Goal: Task Accomplishment & Management: Manage account settings

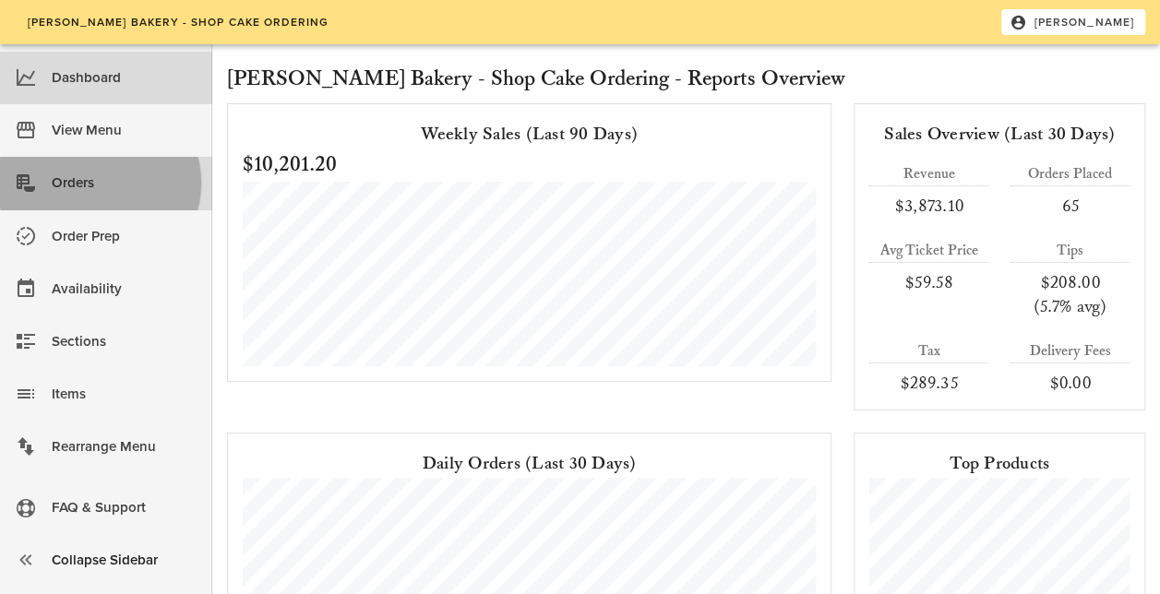
click at [133, 190] on div "Orders" at bounding box center [125, 183] width 146 height 30
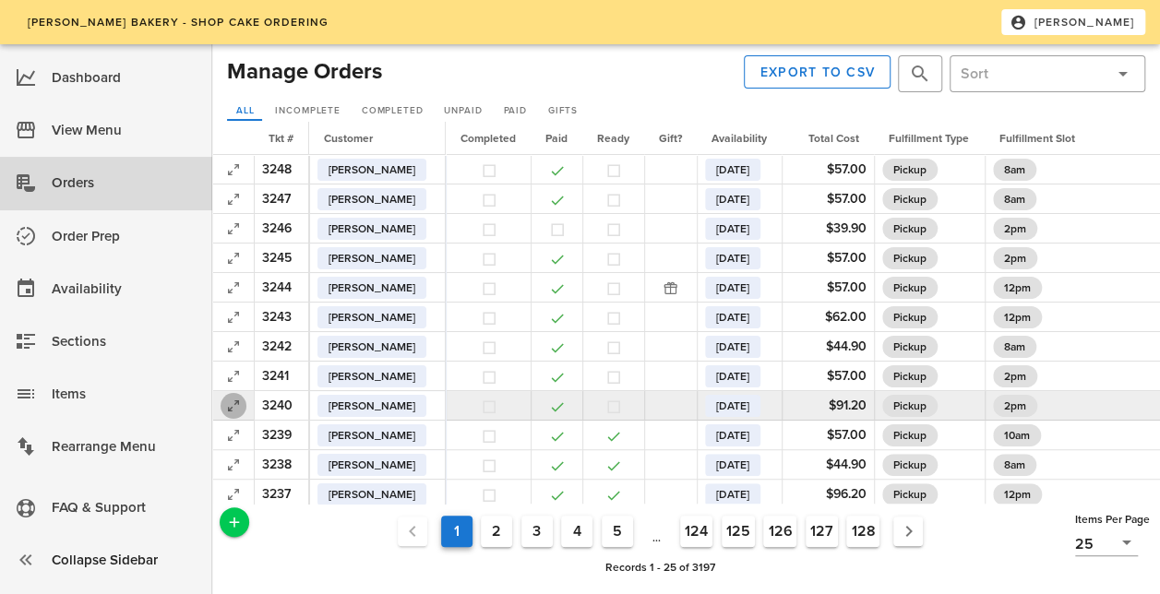
click at [230, 399] on icon "button" at bounding box center [233, 406] width 22 height 22
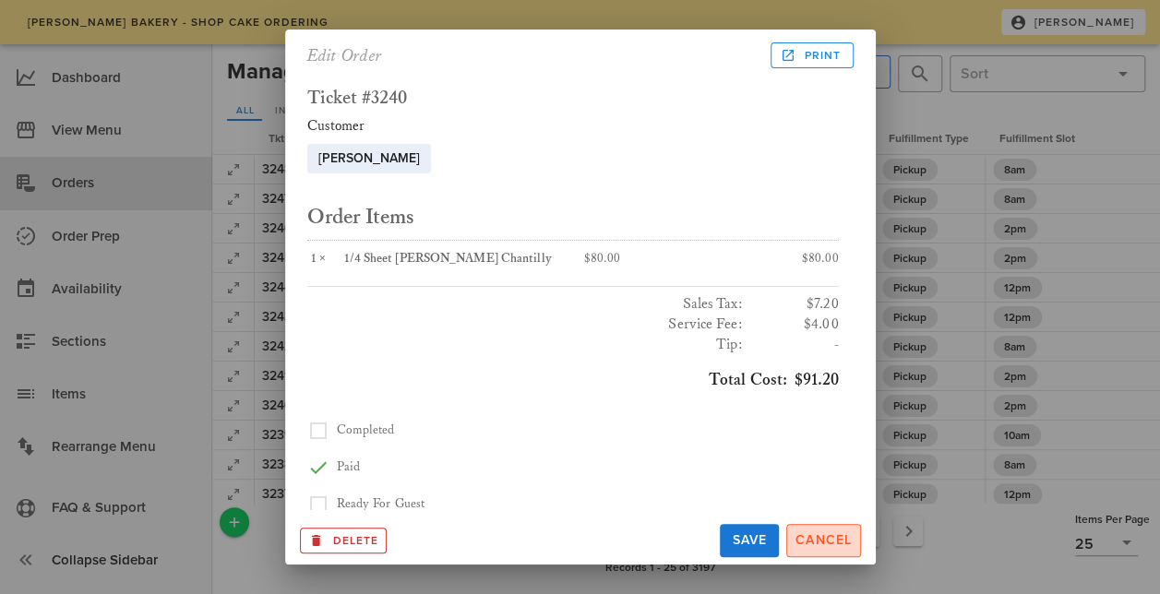
click at [825, 533] on span "Cancel" at bounding box center [824, 541] width 58 height 16
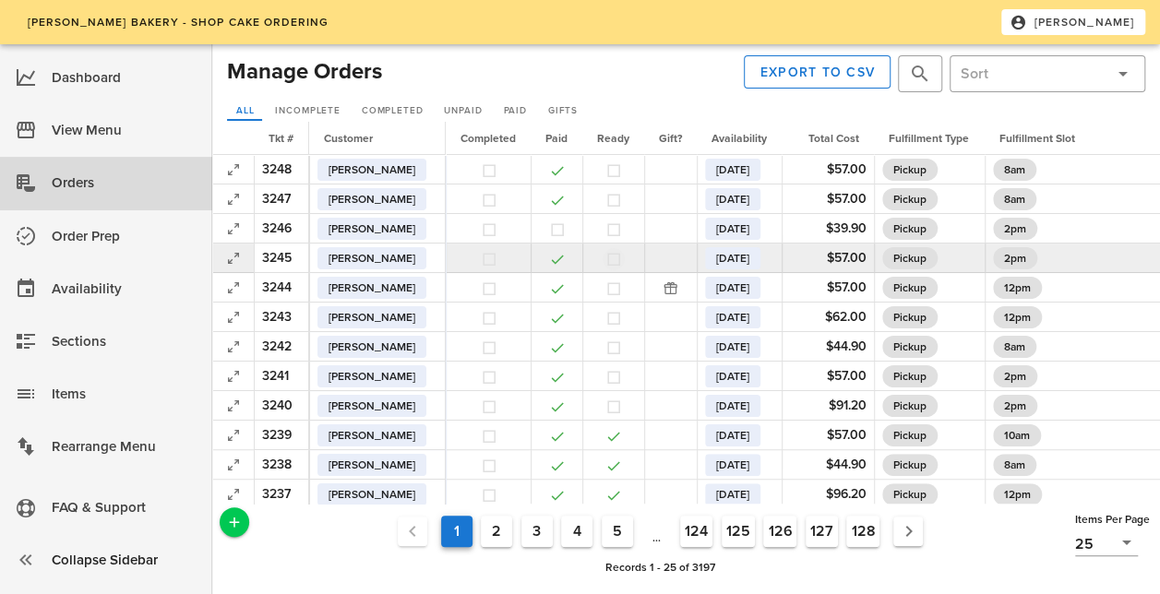
click at [622, 257] on button "button" at bounding box center [613, 259] width 17 height 17
click at [232, 255] on icon "button" at bounding box center [233, 258] width 22 height 22
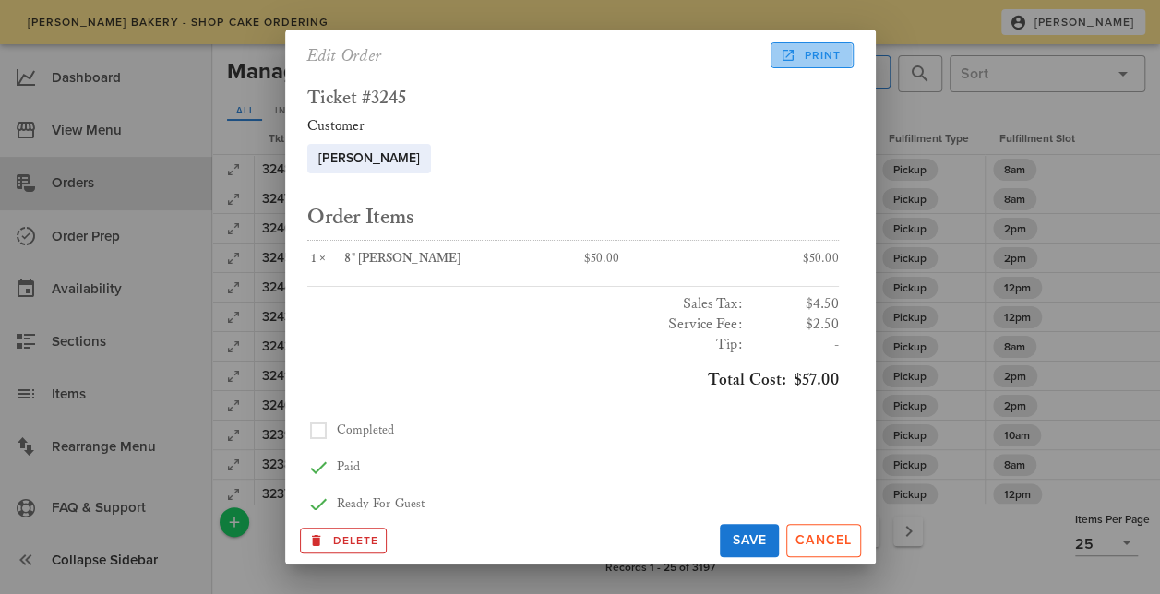
click at [816, 54] on span "Print" at bounding box center [812, 55] width 57 height 17
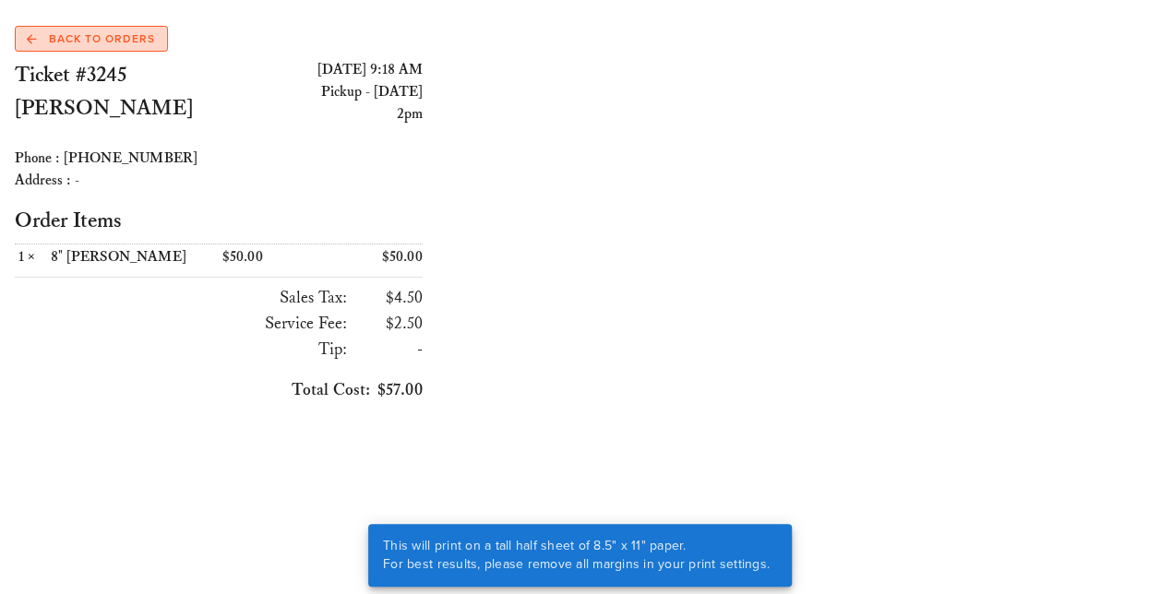
click at [107, 40] on span "Back to Orders" at bounding box center [91, 38] width 128 height 17
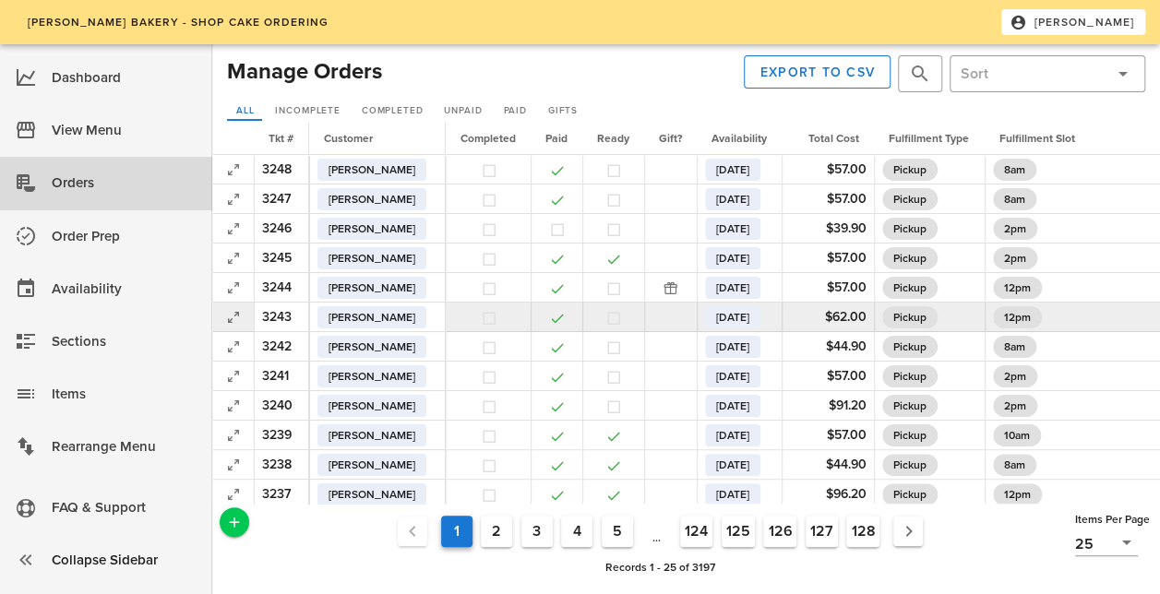
click at [639, 316] on td at bounding box center [613, 318] width 62 height 30
click at [622, 316] on button "button" at bounding box center [613, 318] width 17 height 17
click at [231, 312] on icon "button" at bounding box center [233, 317] width 22 height 22
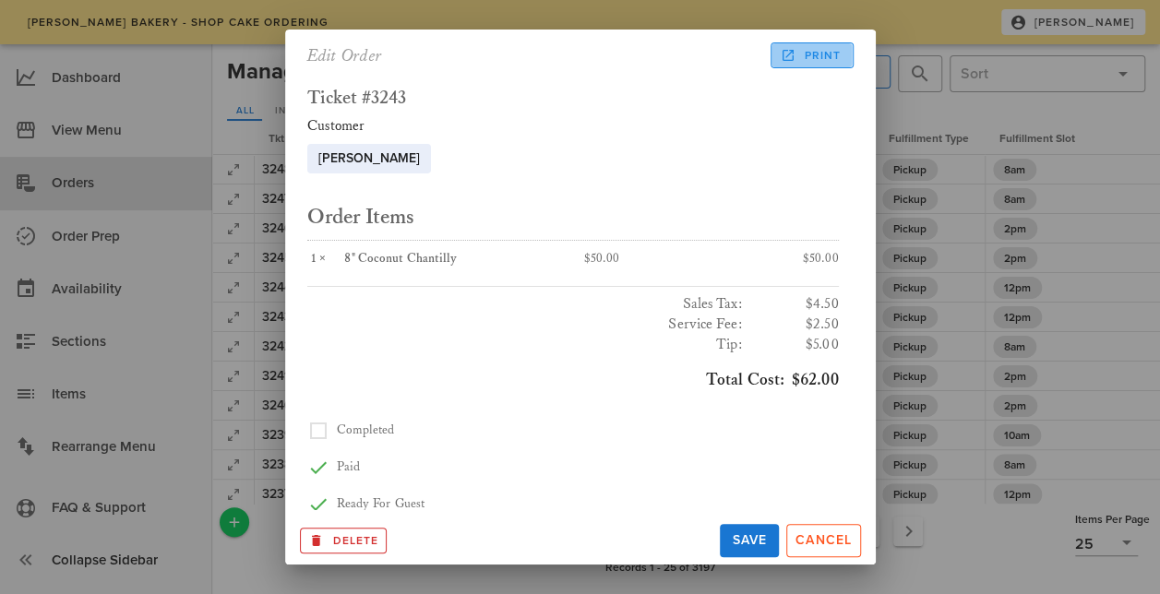
click at [812, 57] on span "Print" at bounding box center [812, 55] width 57 height 17
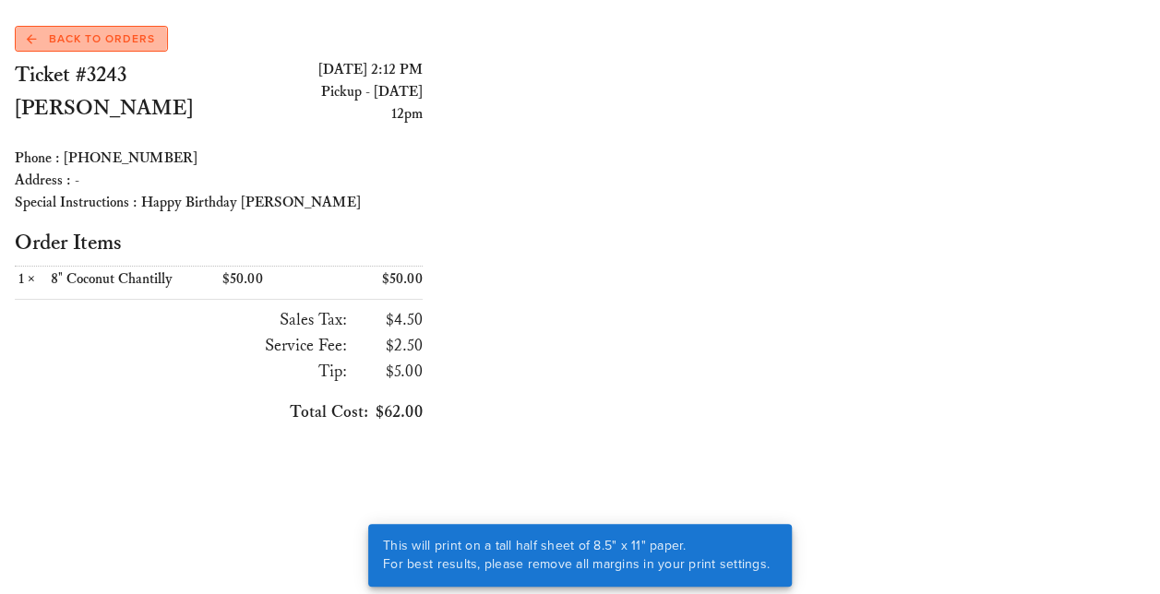
click at [122, 28] on link "Back to Orders" at bounding box center [91, 39] width 153 height 26
